Goal: Information Seeking & Learning: Learn about a topic

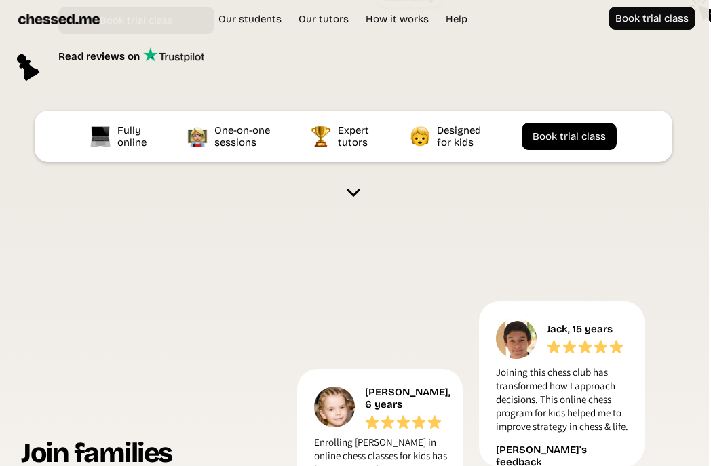
scroll to position [373, 2]
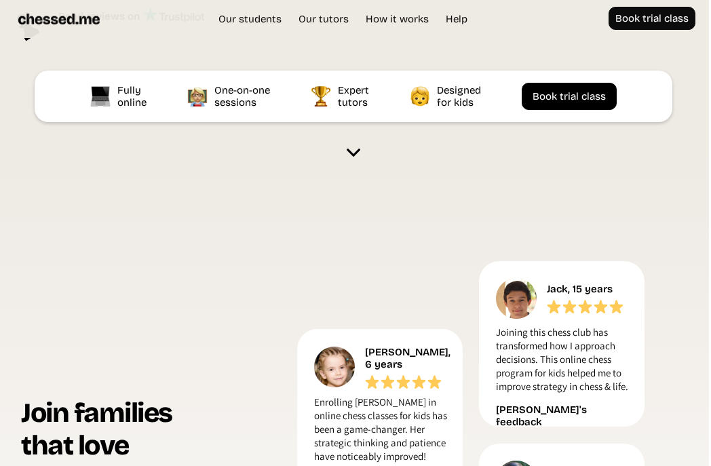
click at [353, 149] on img at bounding box center [354, 153] width 14 height 14
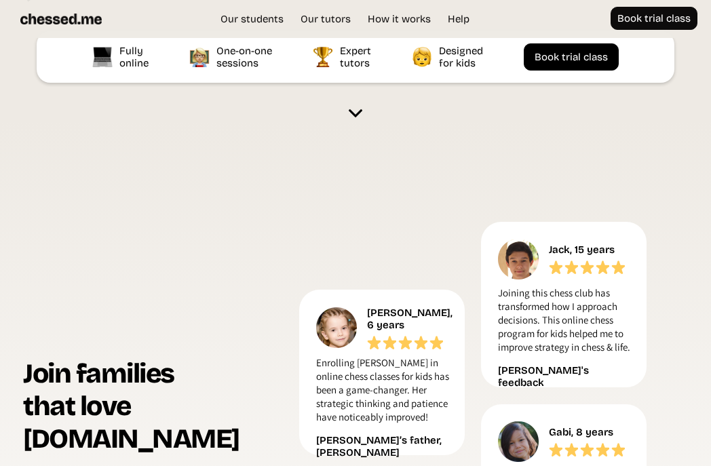
scroll to position [288, 0]
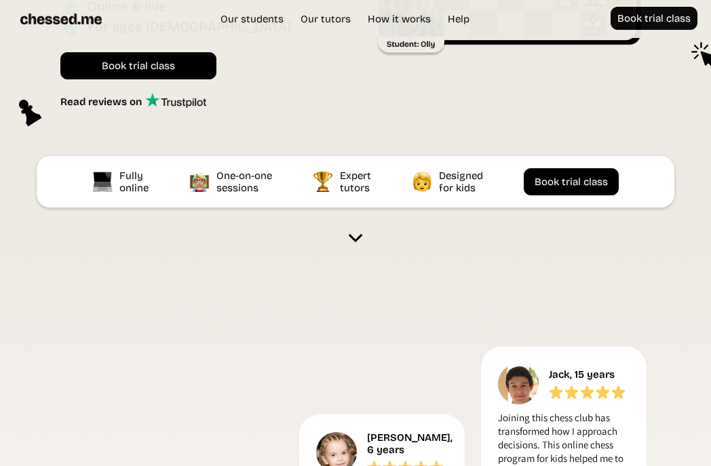
click at [357, 237] on img at bounding box center [356, 238] width 14 height 14
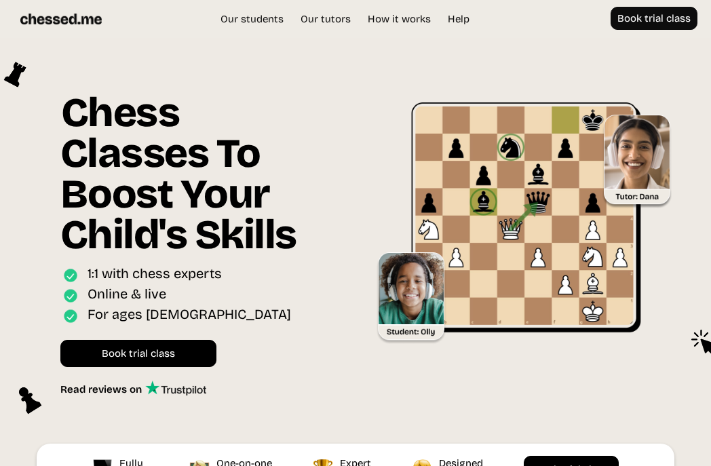
scroll to position [0, 0]
click at [346, 18] on link "Our tutors" at bounding box center [326, 19] width 64 height 14
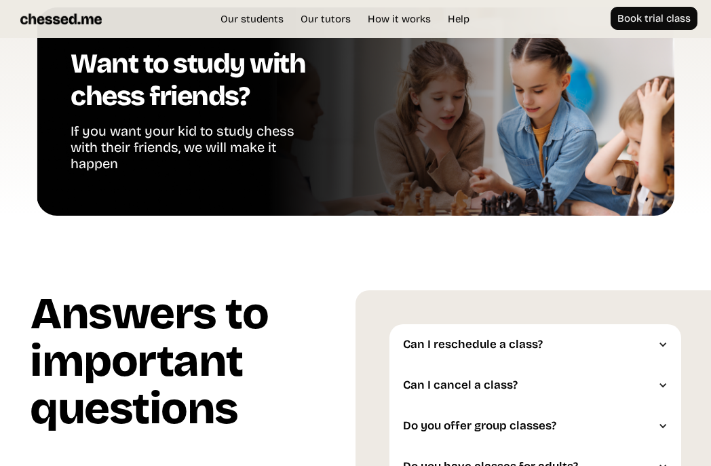
scroll to position [3228, 0]
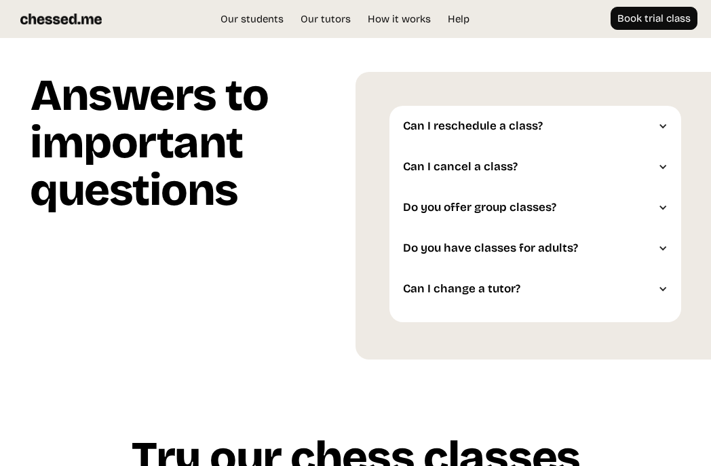
click at [662, 123] on div at bounding box center [662, 125] width 9 height 9
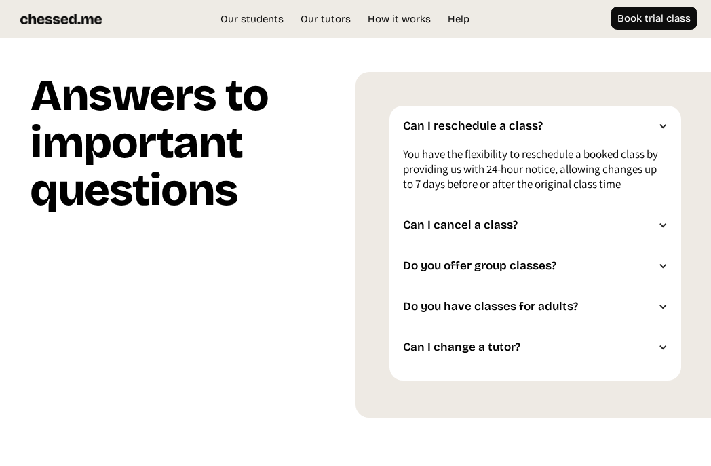
click at [662, 123] on div at bounding box center [662, 125] width 9 height 9
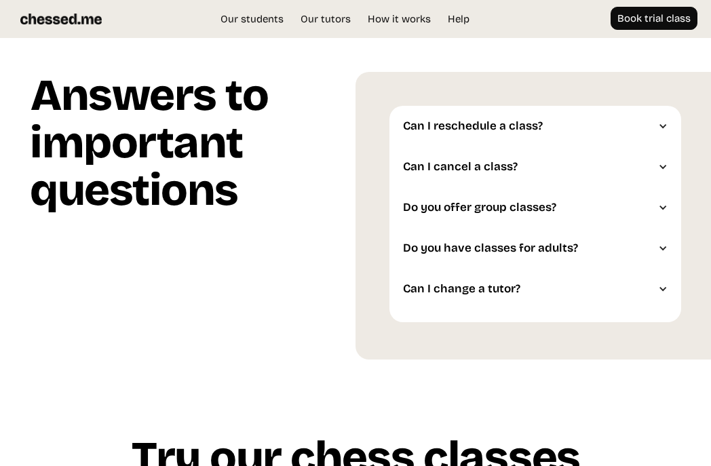
click at [666, 165] on div at bounding box center [662, 166] width 9 height 9
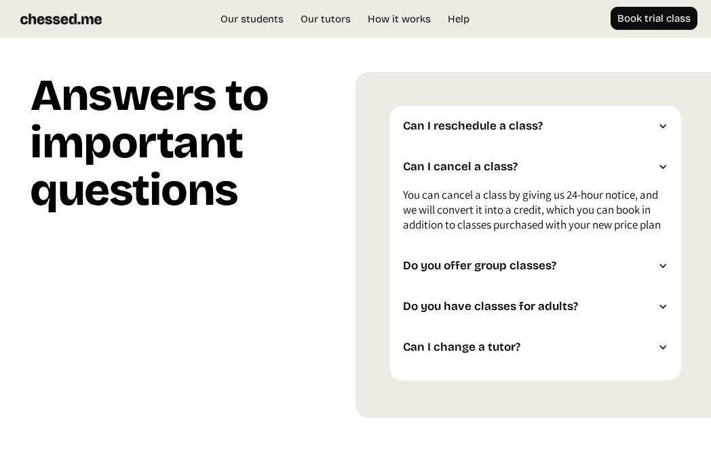
click at [666, 165] on div at bounding box center [662, 166] width 9 height 9
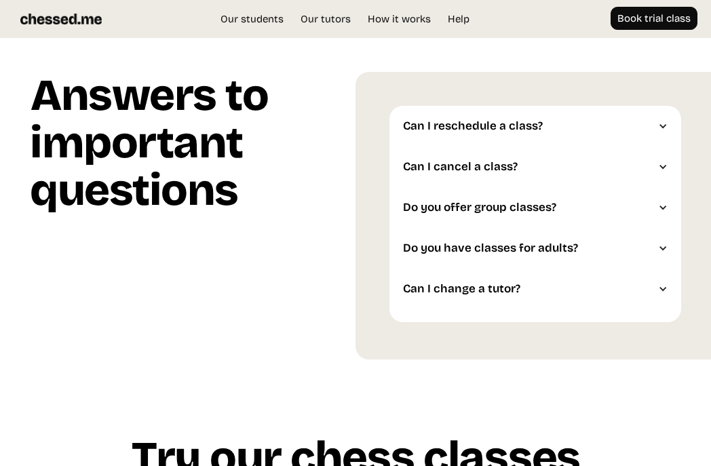
click at [665, 204] on div at bounding box center [662, 207] width 9 height 9
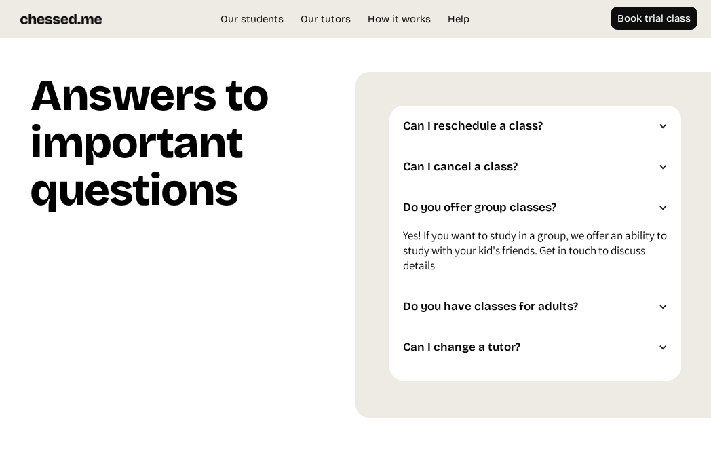
click at [665, 204] on div at bounding box center [662, 207] width 9 height 9
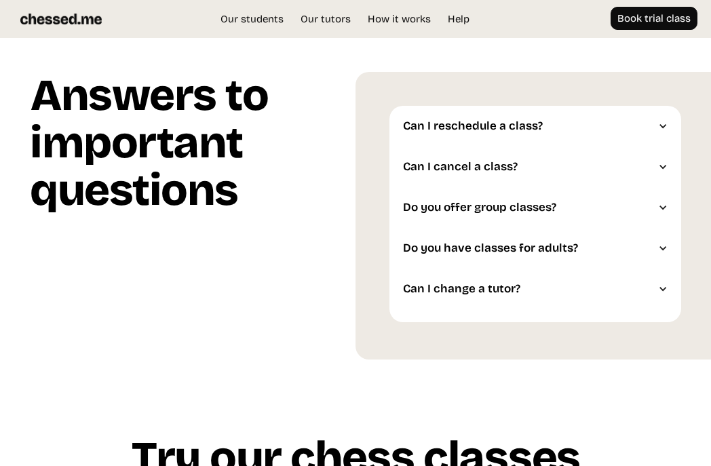
click at [665, 248] on div at bounding box center [662, 248] width 9 height 9
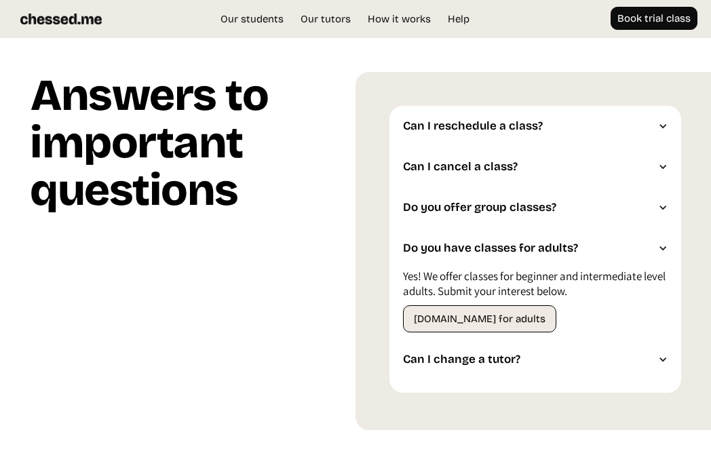
click at [665, 248] on div at bounding box center [662, 248] width 9 height 9
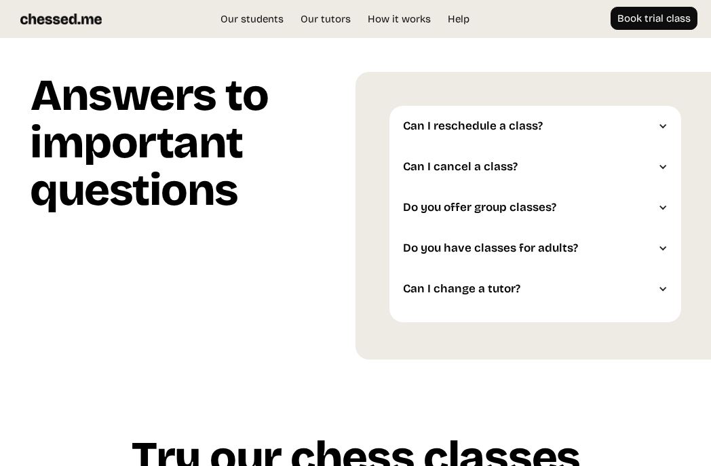
click at [664, 292] on div at bounding box center [662, 288] width 9 height 9
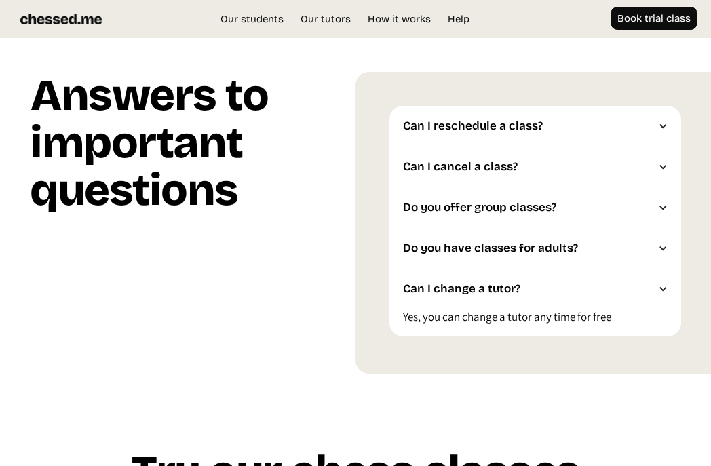
click at [664, 292] on div at bounding box center [662, 288] width 9 height 9
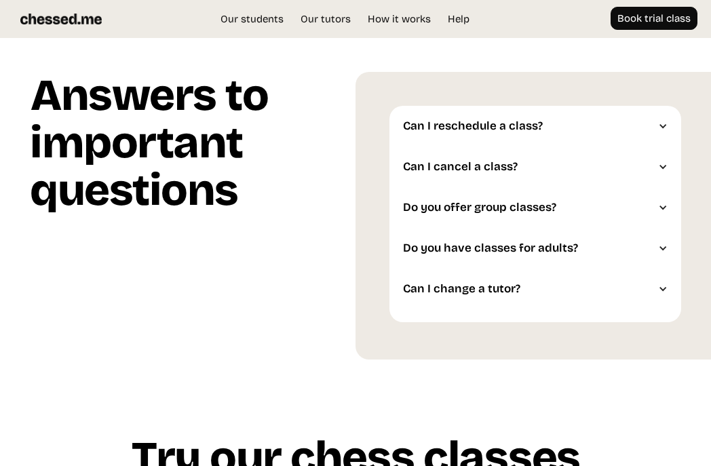
click at [662, 284] on div "Can I change a tutor?" at bounding box center [535, 289] width 292 height 41
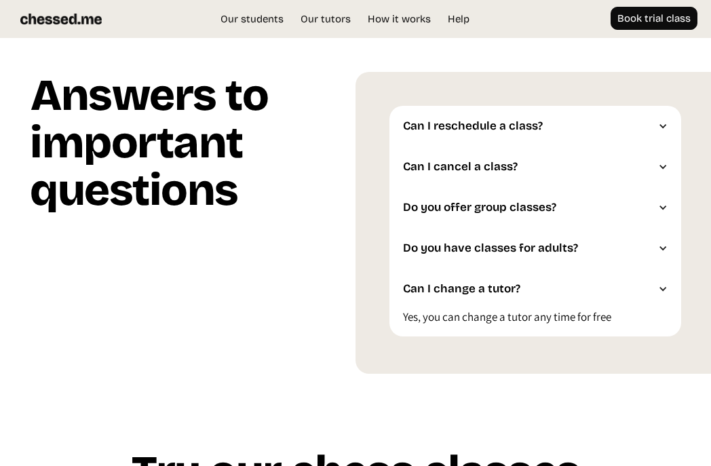
click at [662, 284] on div "Can I change a tutor?" at bounding box center [535, 289] width 292 height 41
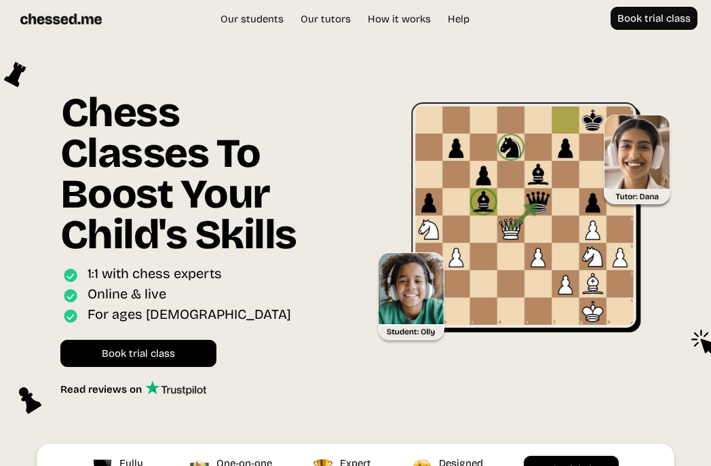
scroll to position [0, 0]
click at [390, 19] on link "How it works" at bounding box center [399, 19] width 77 height 14
click at [256, 23] on link "Our students" at bounding box center [252, 19] width 77 height 14
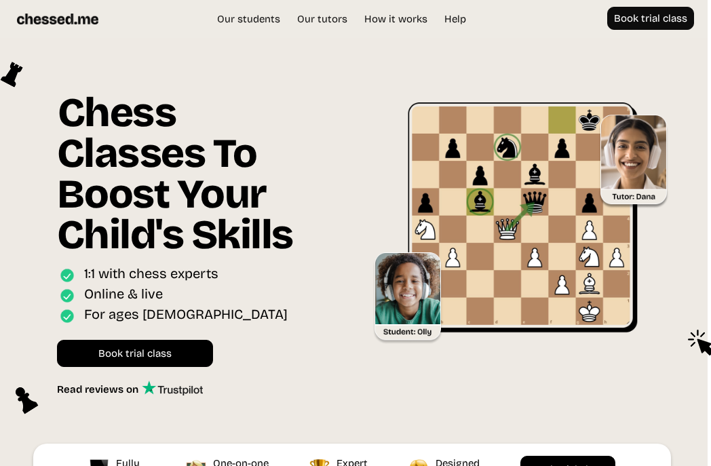
scroll to position [0, 3]
click at [52, 19] on img at bounding box center [57, 19] width 81 height 24
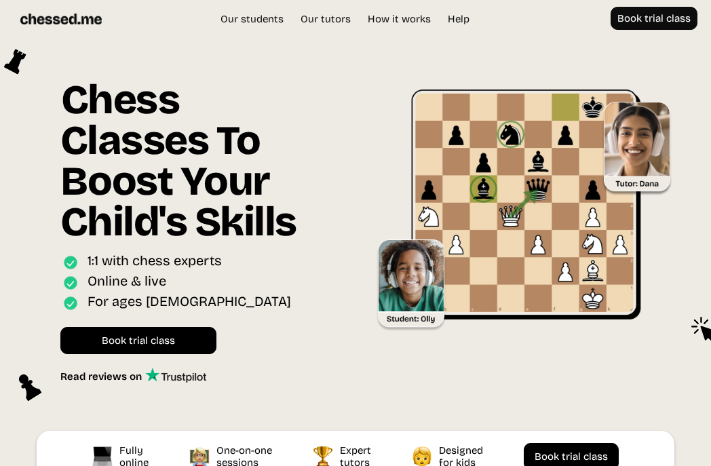
scroll to position [37, 0]
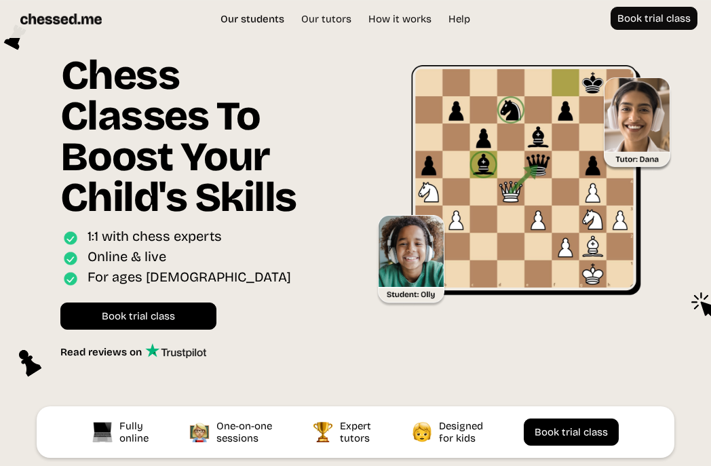
click at [244, 25] on link "Our students" at bounding box center [252, 19] width 77 height 14
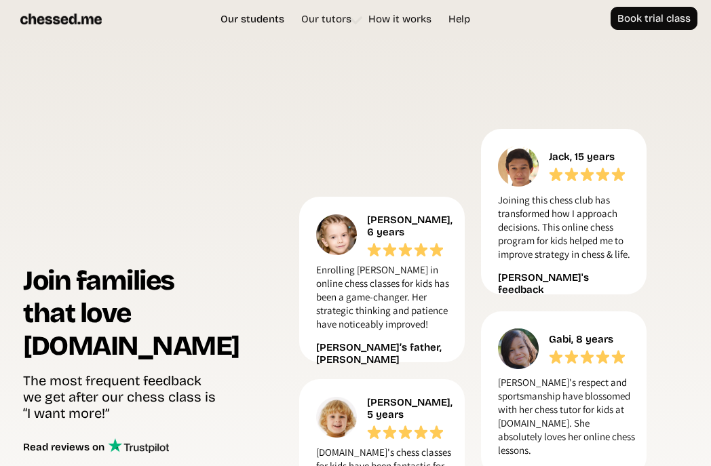
scroll to position [532, 0]
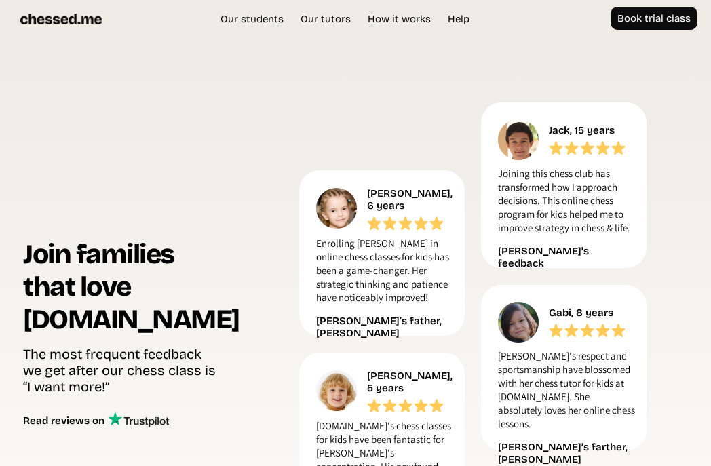
click at [78, 28] on img at bounding box center [60, 19] width 81 height 24
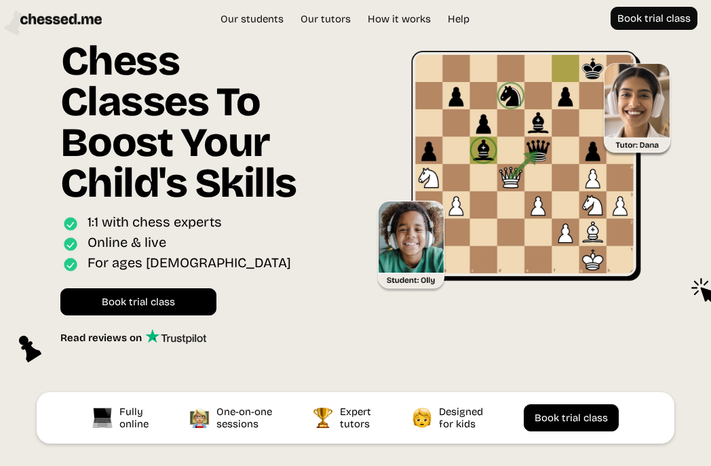
scroll to position [37, 0]
